Goal: Information Seeking & Learning: Learn about a topic

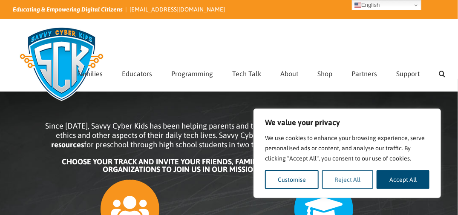
click at [356, 179] on button "Reject All" at bounding box center [348, 180] width 52 height 19
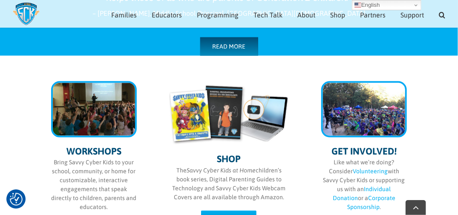
scroll to position [446, 0]
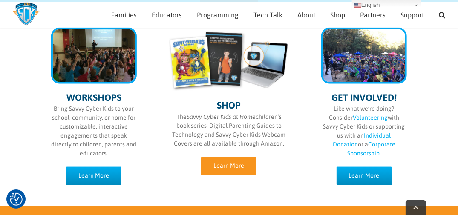
click at [223, 168] on span "Learn More" at bounding box center [229, 166] width 31 height 7
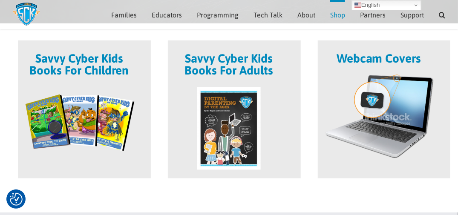
scroll to position [67, 0]
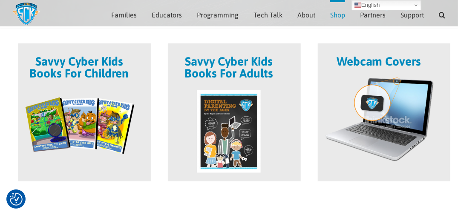
click at [225, 114] on span at bounding box center [234, 112] width 133 height 138
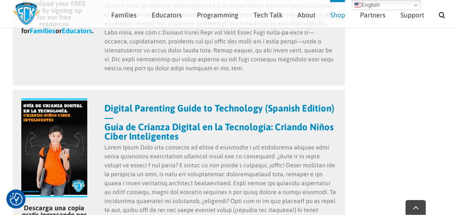
scroll to position [1264, 0]
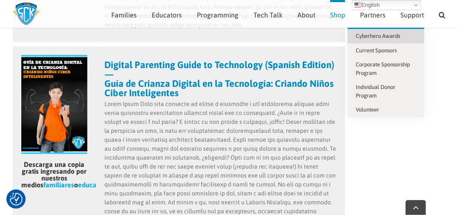
click at [400, 37] on span "Cyberhero Awards" at bounding box center [378, 36] width 44 height 6
